Goal: Task Accomplishment & Management: Manage account settings

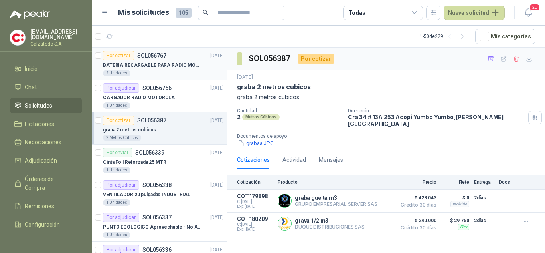
click at [155, 63] on p "BATERIA RECARGABLE PARA RADIO MOTOROLA" at bounding box center [152, 65] width 99 height 8
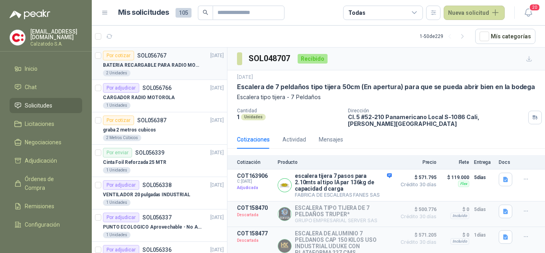
click at [143, 61] on p "BATERIA RECARGABLE PARA RADIO MOTOROLA" at bounding box center [152, 65] width 99 height 8
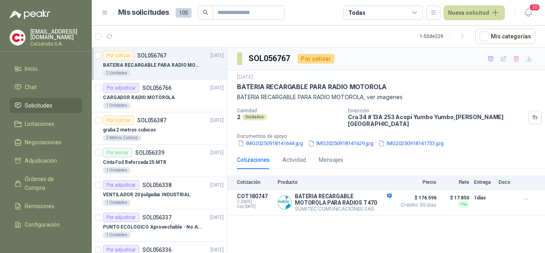
click at [160, 61] on div "BATERIA RECARGABLE PARA RADIO MOTOROLA" at bounding box center [163, 65] width 121 height 10
click at [179, 62] on p "BATERIA RECARGABLE PARA RADIO MOTOROLA" at bounding box center [152, 65] width 99 height 8
click at [150, 94] on p "CARGADOR RADIO MOTOROLA" at bounding box center [139, 98] width 72 height 8
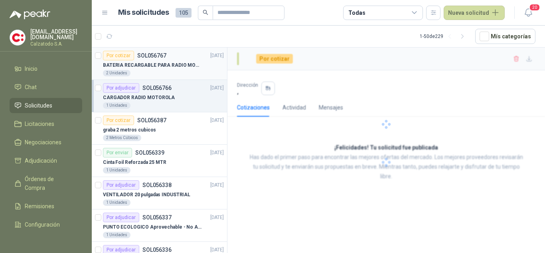
click at [136, 59] on div "Por cotizar SOL056767" at bounding box center [134, 56] width 63 height 10
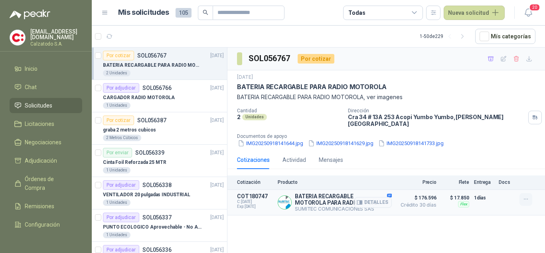
click at [527, 195] on icon "button" at bounding box center [526, 198] width 7 height 7
click at [493, 160] on button "Añadir" at bounding box center [510, 161] width 64 height 13
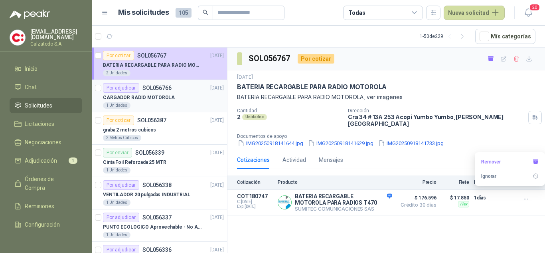
click at [149, 94] on p "CARGADOR RADIO MOTOROLA" at bounding box center [139, 98] width 72 height 8
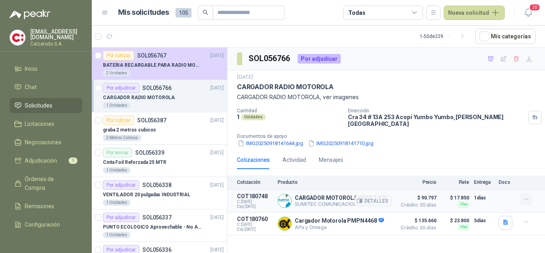
click at [529, 193] on button "button" at bounding box center [525, 199] width 13 height 13
click at [490, 159] on button "Añadir" at bounding box center [510, 161] width 64 height 13
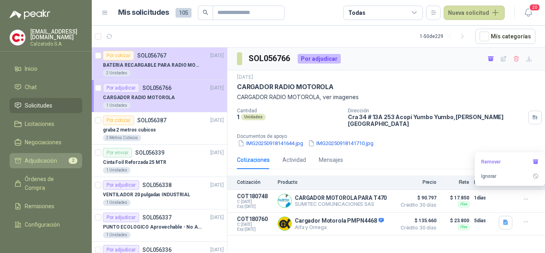
click at [37, 156] on span "Adjudicación" at bounding box center [41, 160] width 32 height 9
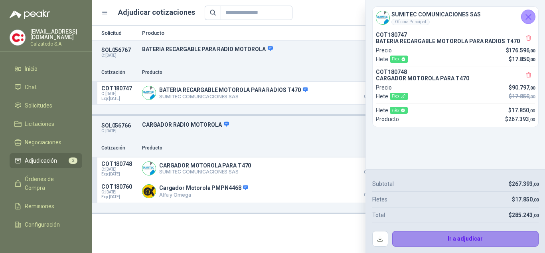
click at [470, 237] on button "Ir a adjudicar" at bounding box center [465, 239] width 147 height 16
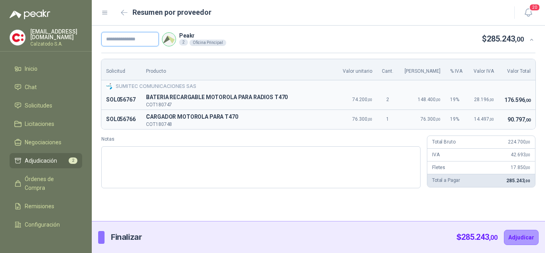
click at [139, 38] on input "text" at bounding box center [129, 39] width 57 height 14
type input "*********"
click at [529, 236] on button "Adjudicar" at bounding box center [521, 236] width 35 height 15
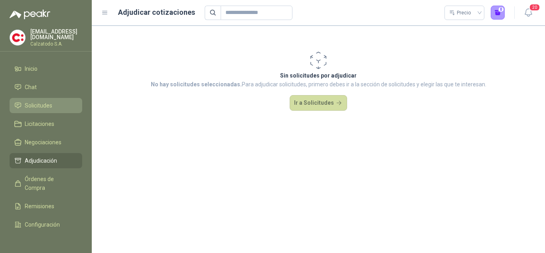
click at [45, 101] on span "Solicitudes" at bounding box center [39, 105] width 28 height 9
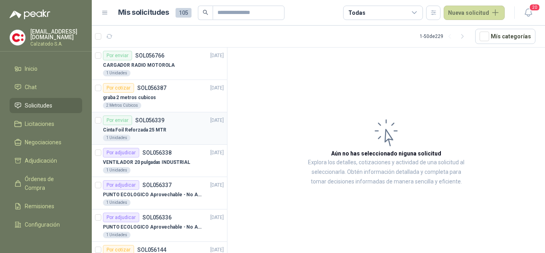
scroll to position [80, 0]
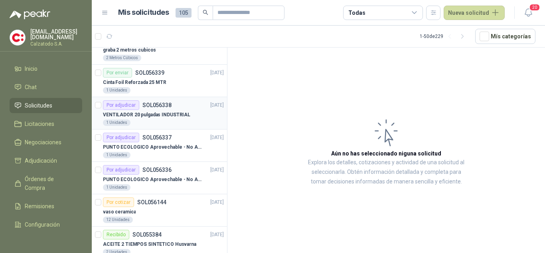
click at [157, 113] on p "VENTILADOR 20 pulgadas INDUSTRIAL" at bounding box center [146, 115] width 87 height 8
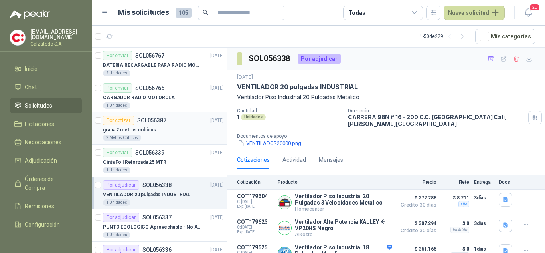
click at [150, 120] on p "SOL056387" at bounding box center [151, 120] width 29 height 6
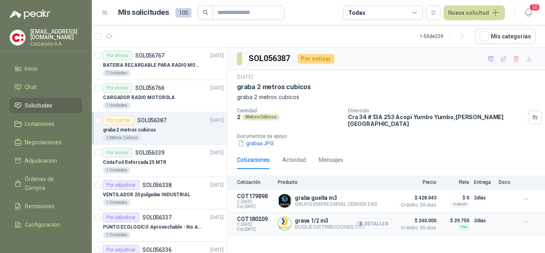
click at [373, 218] on button "Detalles" at bounding box center [373, 223] width 38 height 11
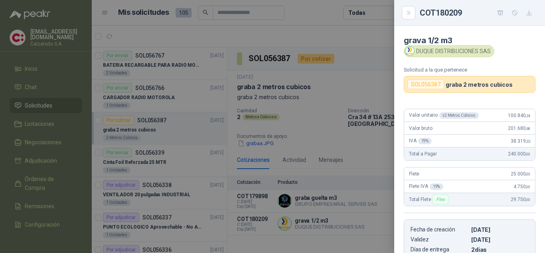
click at [395, 47] on article "grava 1/2 m3 [PERSON_NAME] DISTRIBUCIONES SAS Solicitud a la que pertenece SOL0…" at bounding box center [469, 59] width 151 height 67
click at [358, 45] on div at bounding box center [272, 126] width 545 height 253
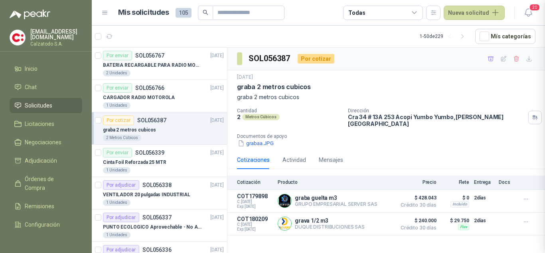
scroll to position [139, 0]
click at [155, 189] on div "Por adjudicar SOL056338" at bounding box center [137, 185] width 69 height 10
click at [157, 192] on p "VENTILADOR 20 pulgadas INDUSTRIAL" at bounding box center [146, 195] width 87 height 8
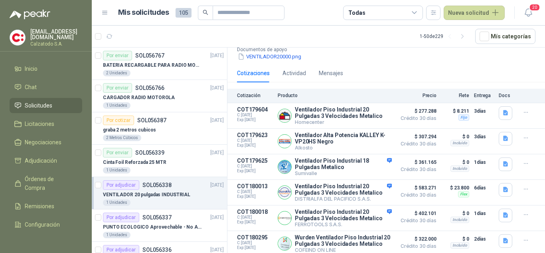
scroll to position [92, 0]
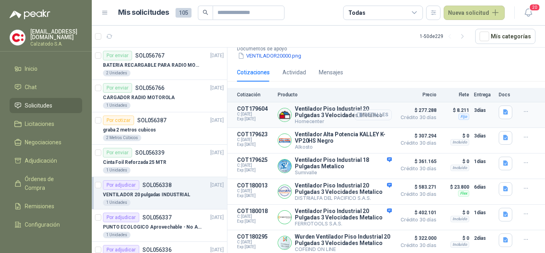
click at [359, 109] on button "Detalles" at bounding box center [373, 114] width 38 height 11
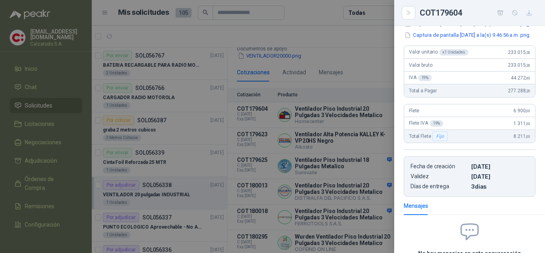
scroll to position [0, 0]
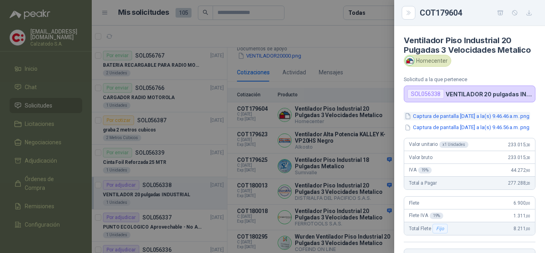
click at [464, 120] on button "Captura de pantalla [DATE] a la(s) 9.46.46 a.m..png" at bounding box center [467, 116] width 126 height 8
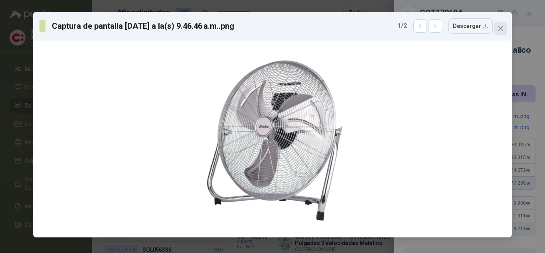
click at [501, 26] on icon "close" at bounding box center [500, 28] width 6 height 6
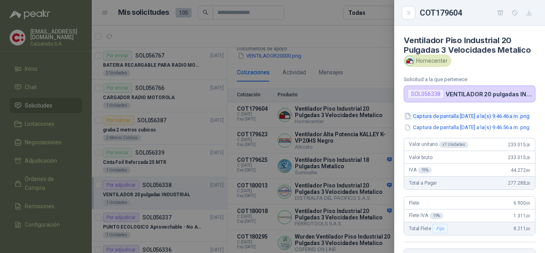
click at [487, 120] on button "Captura de pantalla [DATE] a la(s) 9.46.46 a.m..png" at bounding box center [467, 116] width 126 height 8
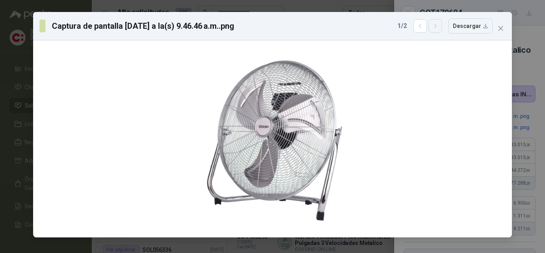
click at [437, 25] on icon "button" at bounding box center [435, 26] width 7 height 7
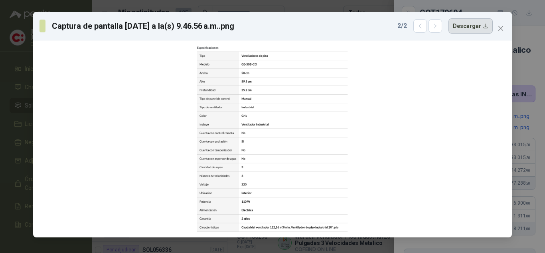
click at [480, 26] on button "Descargar" at bounding box center [470, 25] width 44 height 15
click at [424, 26] on icon "button" at bounding box center [420, 26] width 7 height 7
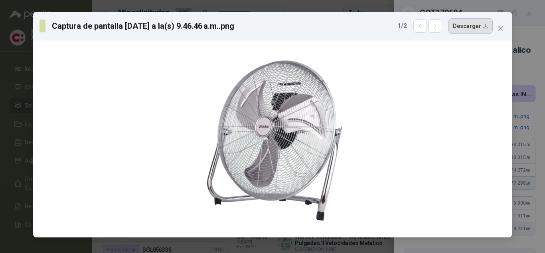
click at [482, 27] on button "Descargar" at bounding box center [470, 25] width 44 height 15
click at [502, 26] on icon "close" at bounding box center [500, 28] width 6 height 6
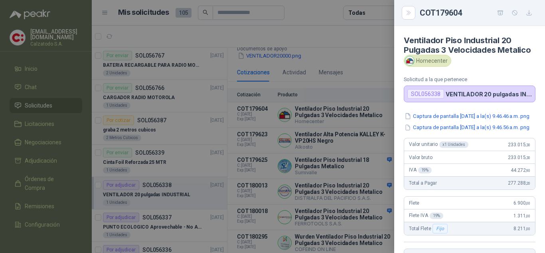
click at [367, 48] on div at bounding box center [272, 126] width 545 height 253
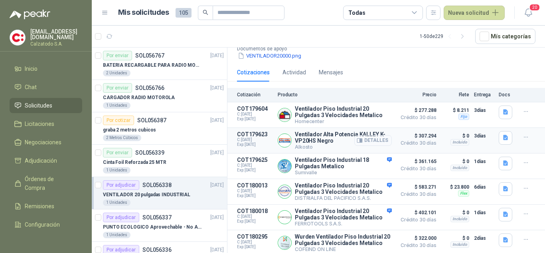
click at [367, 135] on button "Detalles" at bounding box center [373, 140] width 38 height 11
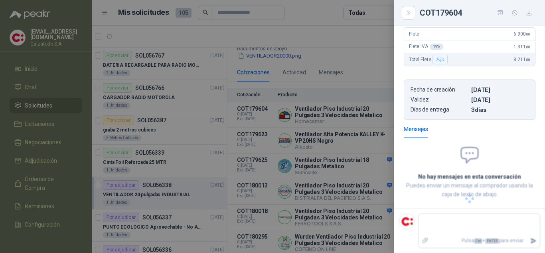
scroll to position [0, 0]
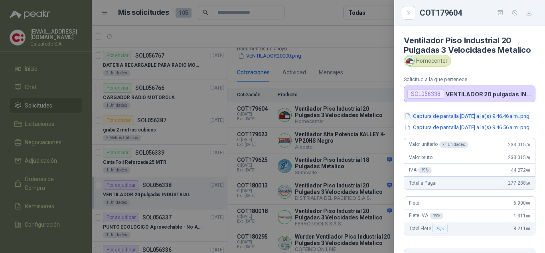
click at [469, 120] on button "Captura de pantalla [DATE] a la(s) 9.46.46 a.m..png" at bounding box center [467, 116] width 126 height 8
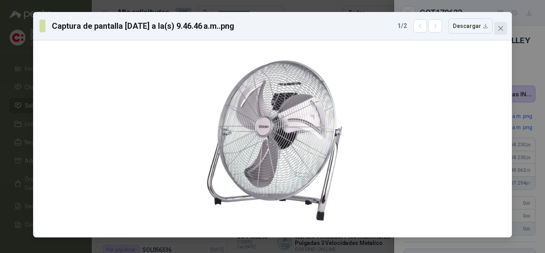
click at [502, 26] on icon "close" at bounding box center [500, 28] width 5 height 5
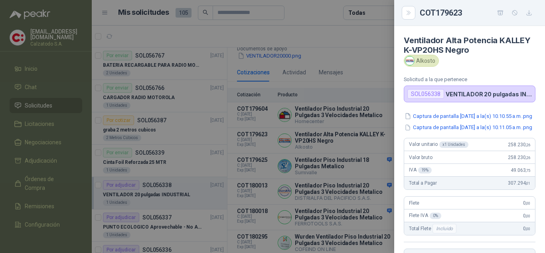
click at [353, 141] on div at bounding box center [272, 126] width 545 height 253
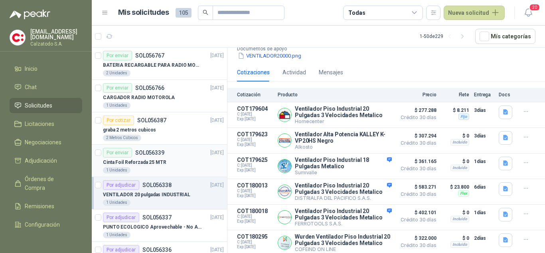
scroll to position [80, 0]
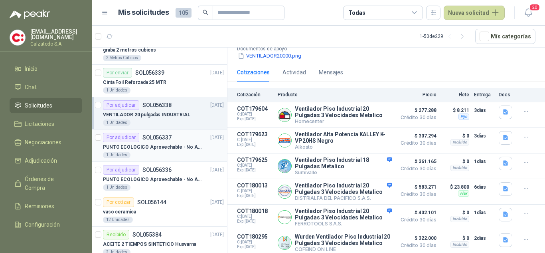
click at [160, 142] on div "PUNTO ECOLOGICO Aprovechable - No Aprovechable 20Litros Blanco - Negro" at bounding box center [163, 147] width 121 height 10
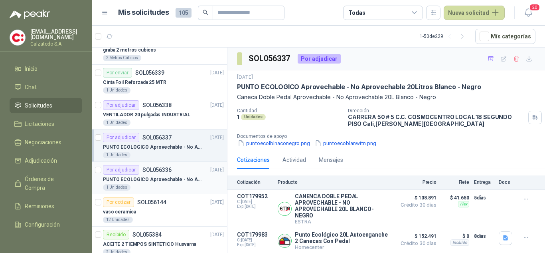
click at [158, 175] on div "PUNTO ECOLOGICO Aprovechable - No Aprovechable 20Litros Blanco - Negro" at bounding box center [163, 179] width 121 height 10
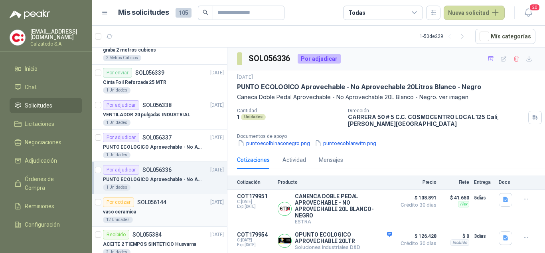
click at [157, 201] on p "SOL056144" at bounding box center [151, 202] width 29 height 6
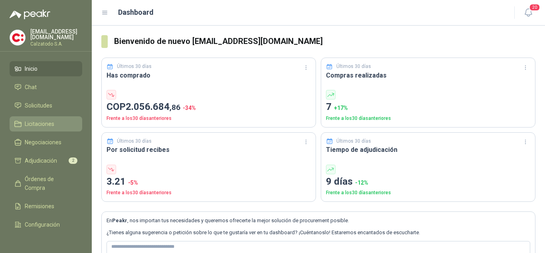
click at [34, 120] on span "Licitaciones" at bounding box center [40, 123] width 30 height 9
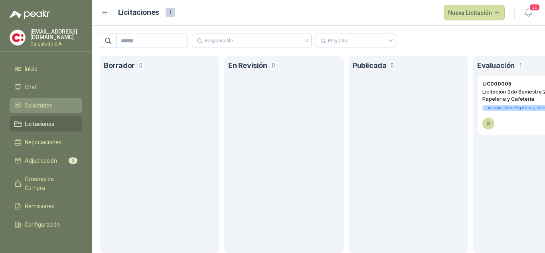
click at [28, 104] on span "Solicitudes" at bounding box center [39, 105] width 28 height 9
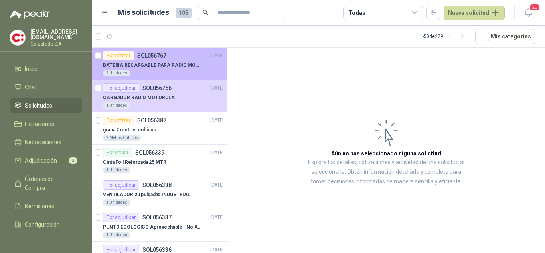
click at [164, 58] on p "SOL056767" at bounding box center [151, 56] width 29 height 6
